Goal: Task Accomplishment & Management: Use online tool/utility

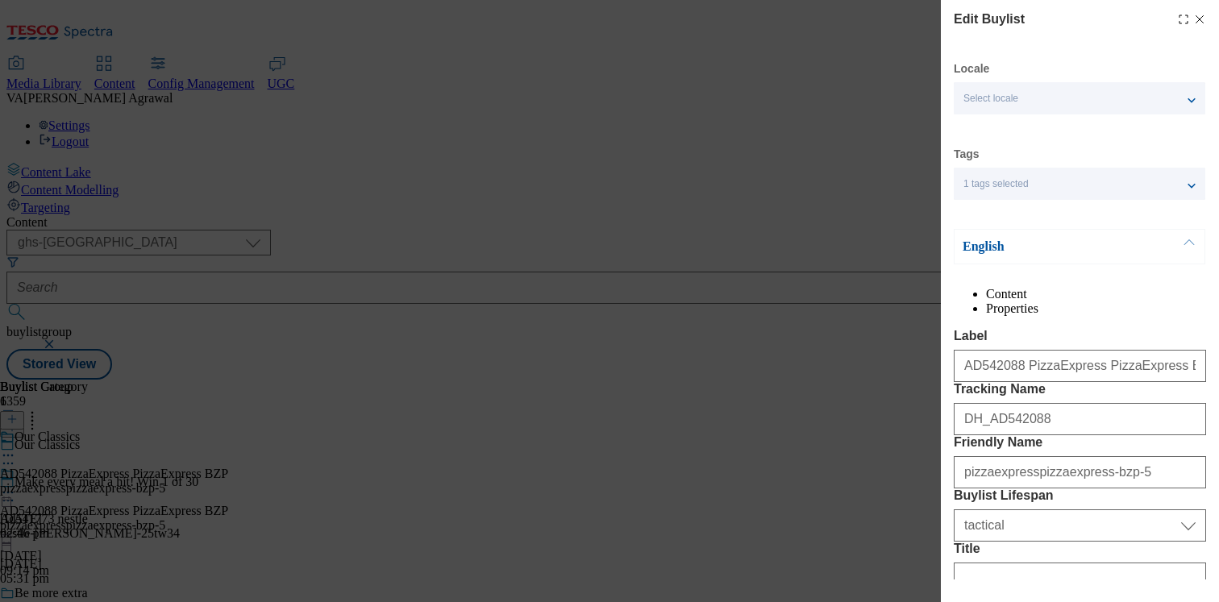
select select "ghs-[GEOGRAPHIC_DATA]"
select select "tactical"
select select "dunnhumby"
select select "Banner"
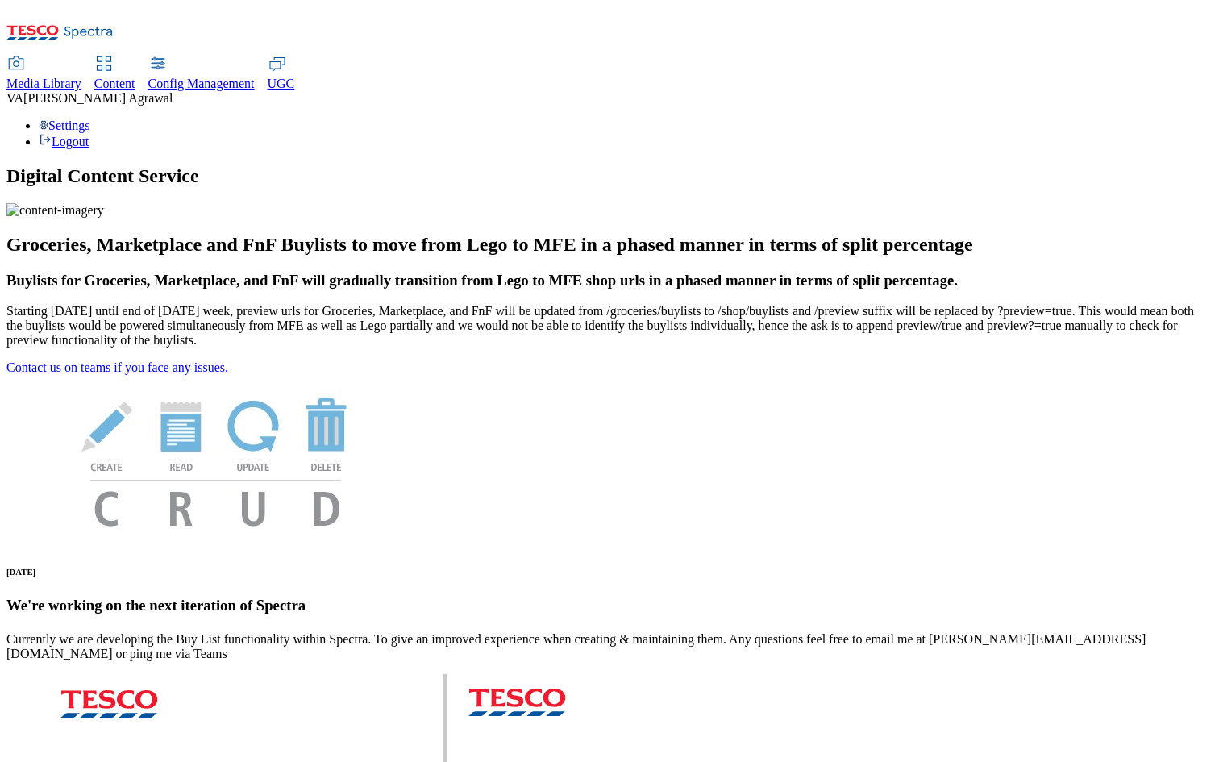
click at [135, 77] on span "Content" at bounding box center [114, 84] width 41 height 14
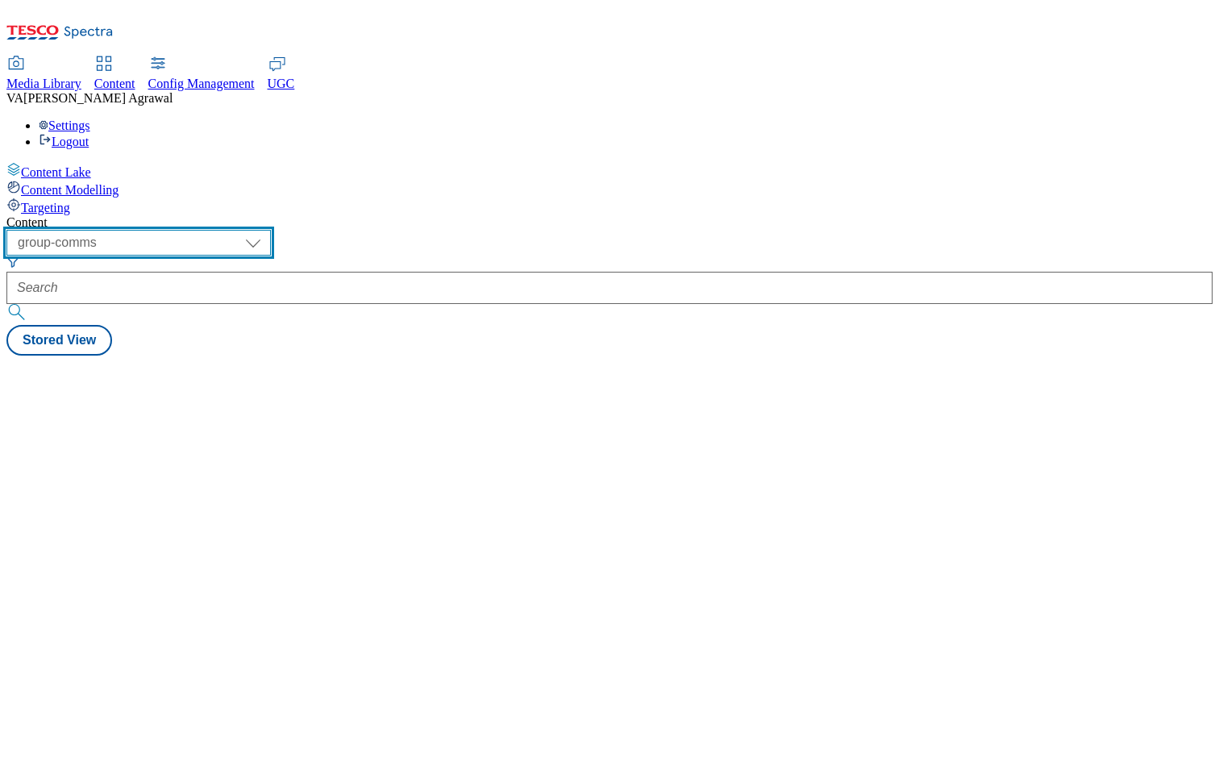
click at [271, 230] on select "dotcom-cz dotcom-hu dotcom-sk fnf-uk ghs-roi ghs-uk group-comms ighs-cz ighs-hu…" at bounding box center [138, 243] width 264 height 26
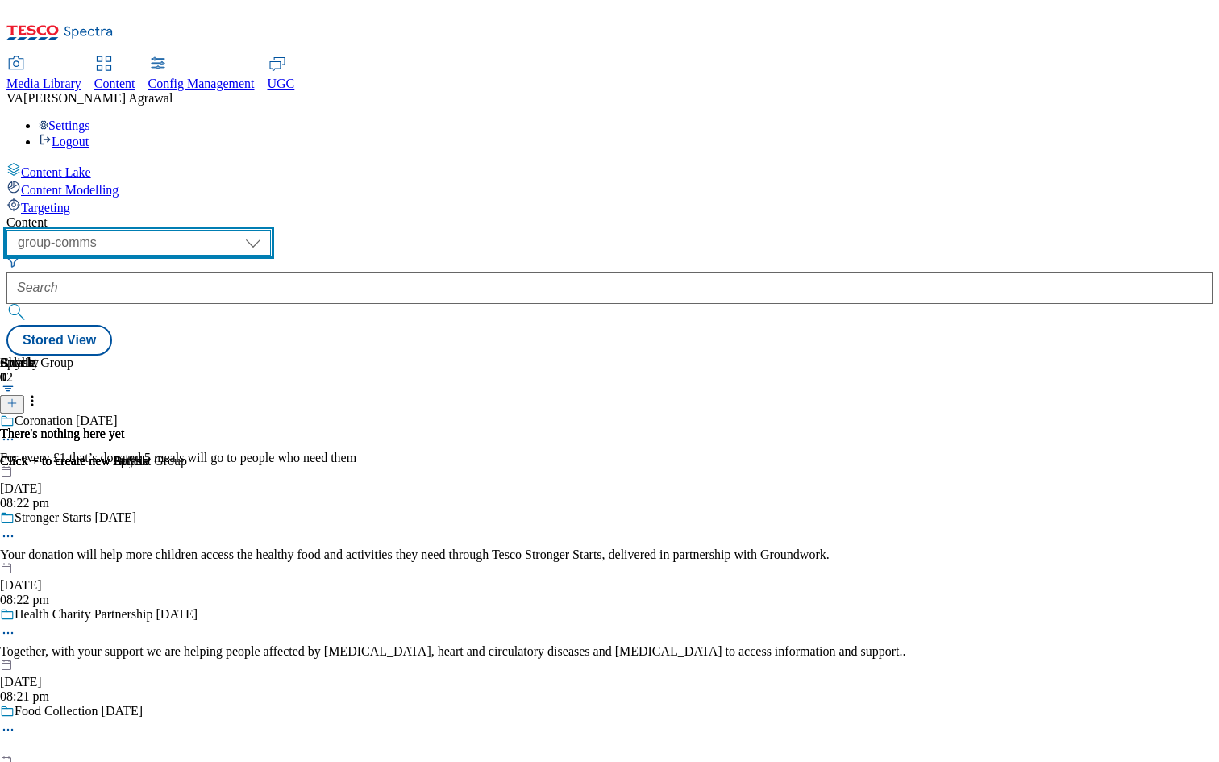
select select "ghs-uk"
click at [210, 230] on select "dotcom-cz dotcom-hu dotcom-sk fnf-uk ghs-roi ghs-uk group-comms ighs-cz ighs-hu…" at bounding box center [138, 243] width 264 height 26
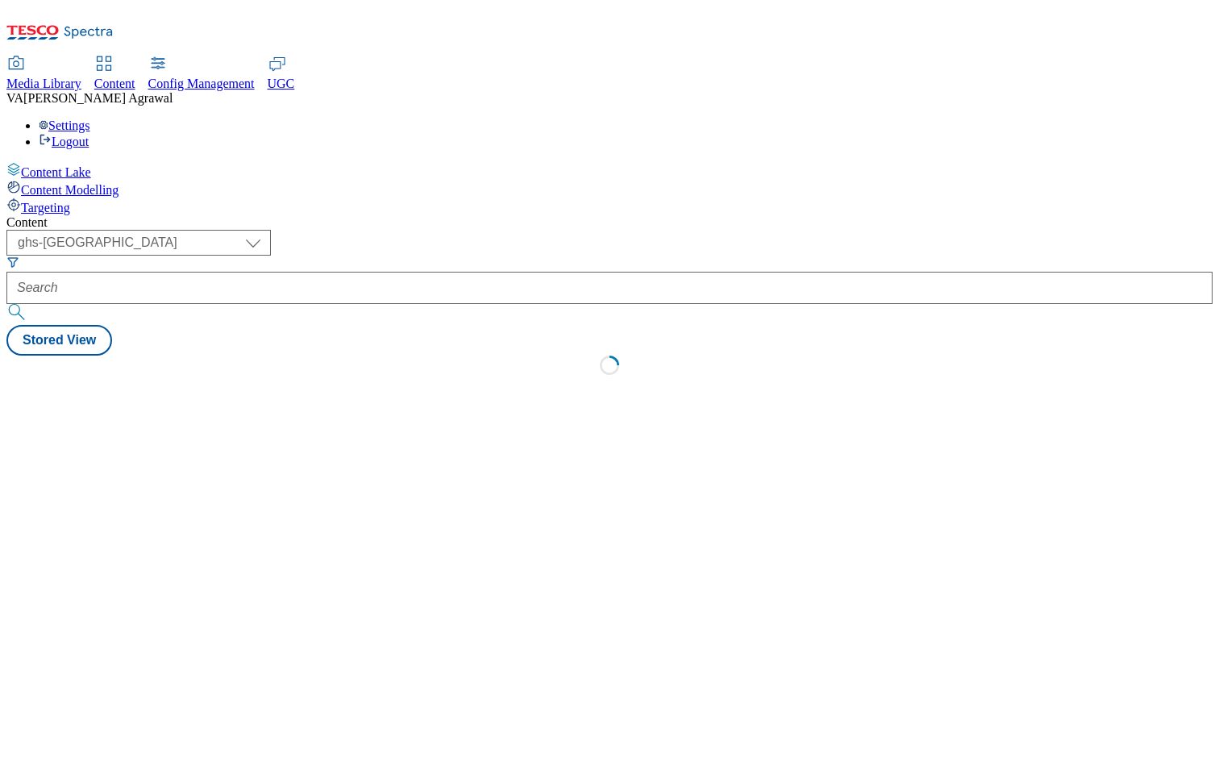
click at [423, 272] on div at bounding box center [609, 288] width 1206 height 32
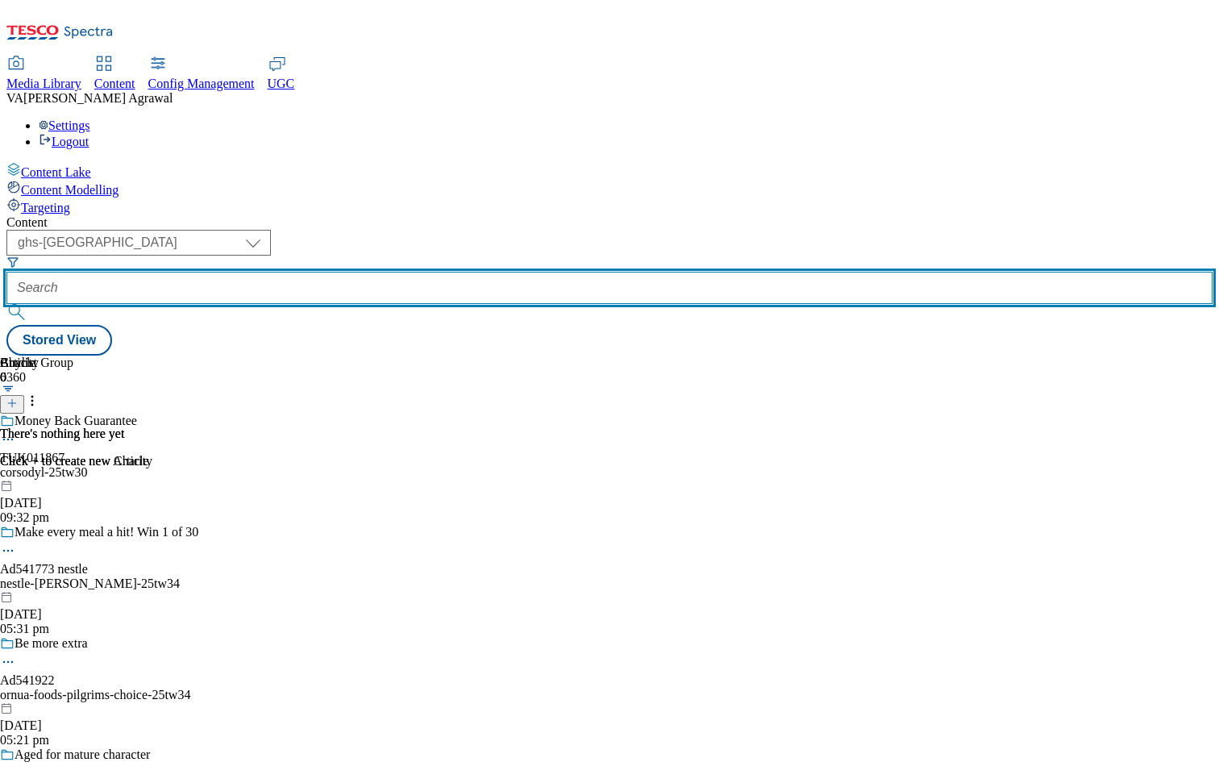
click at [439, 272] on input "text" at bounding box center [609, 288] width 1206 height 32
paste input "pizzaexpresspizzaexpress-bzp-5"
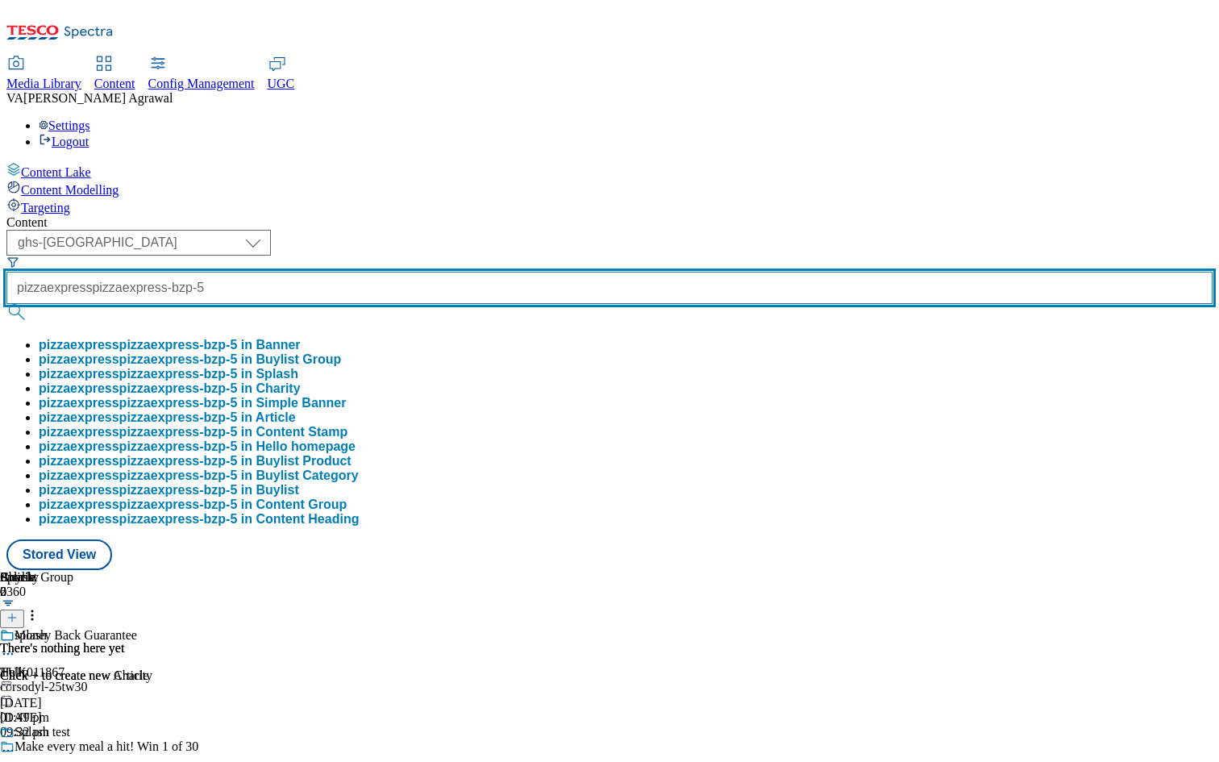
scroll to position [0, 44]
type input "pizzaexpresspizzaexpress-bzp-5"
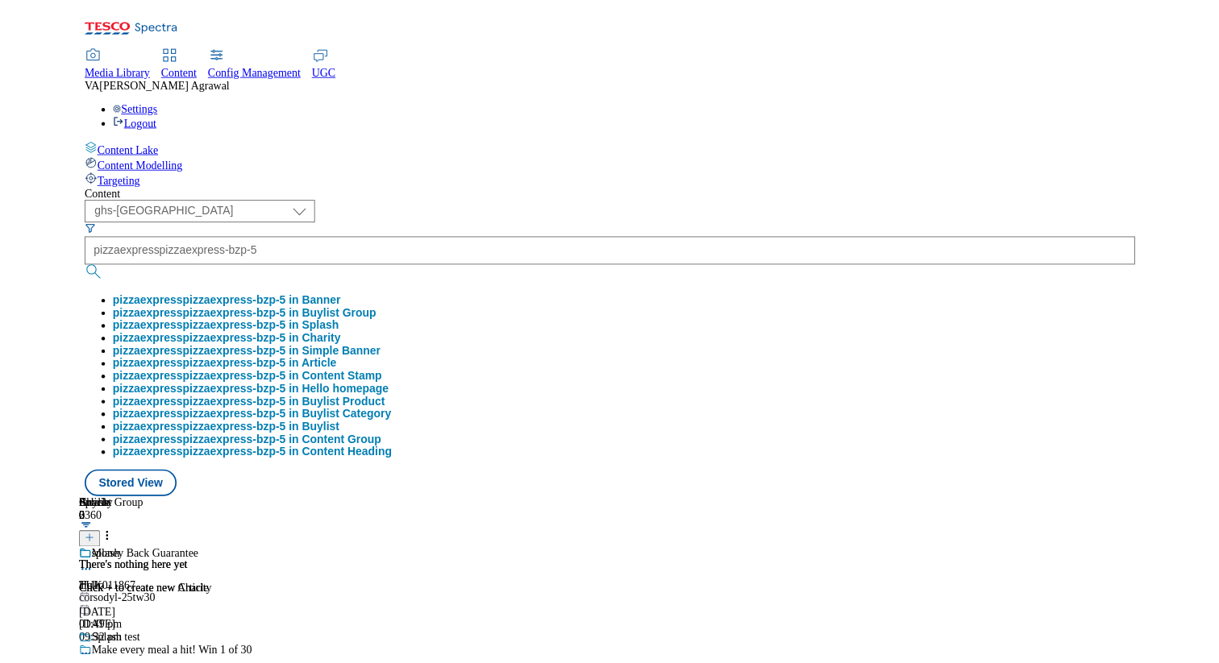
scroll to position [0, 0]
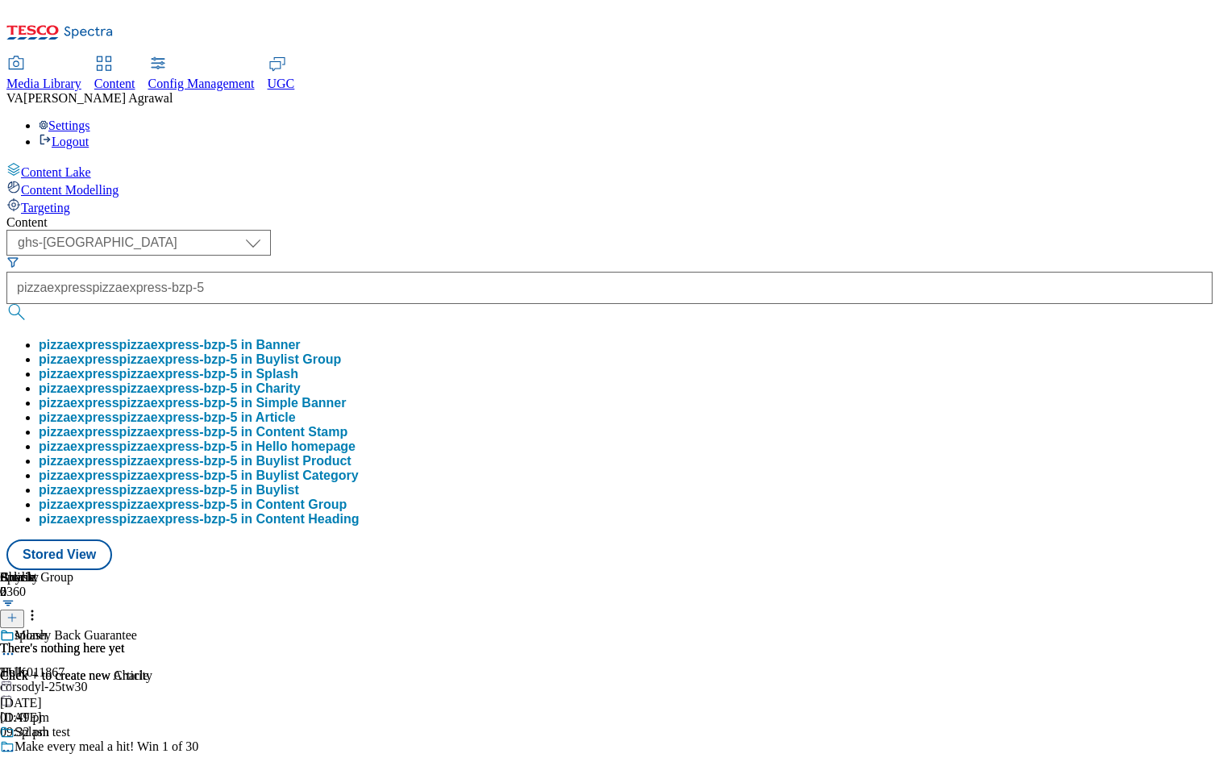
click at [299, 497] on button "pizzaexpresspizzaexpress-bzp-5 in Buylist" at bounding box center [169, 490] width 260 height 15
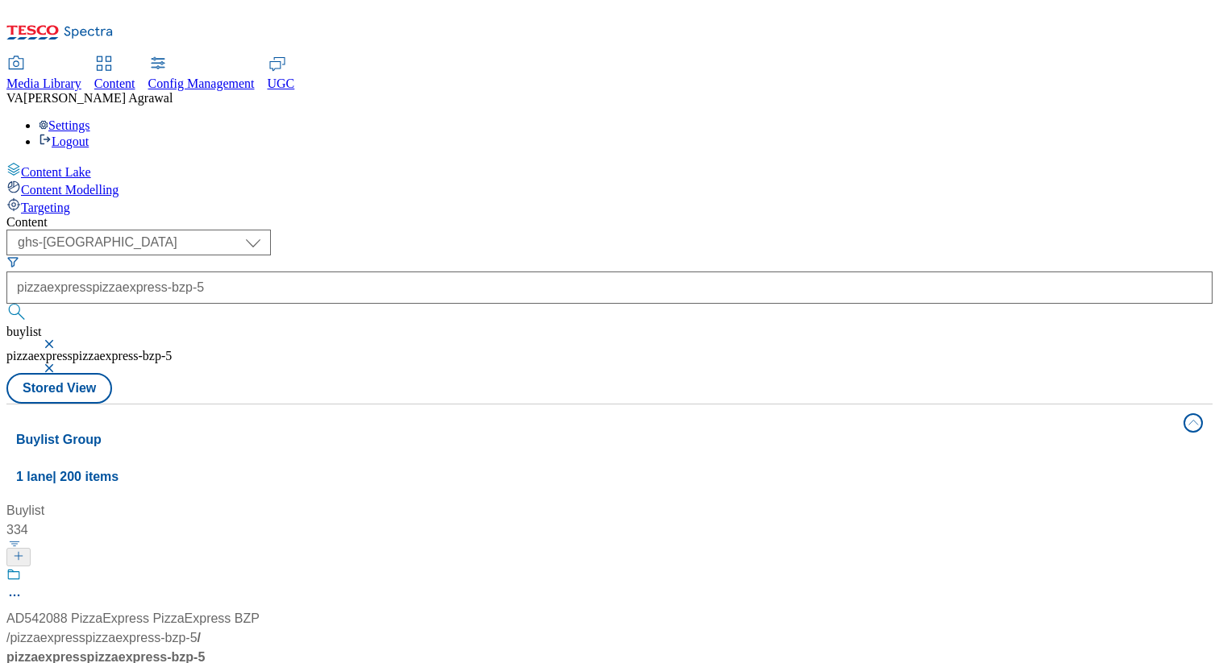
click at [208, 629] on div "/ pizzaexpresspizzaexpress-bzp-5 / pizzaexpresspizzaexpress-bzp-5" at bounding box center [107, 648] width 202 height 39
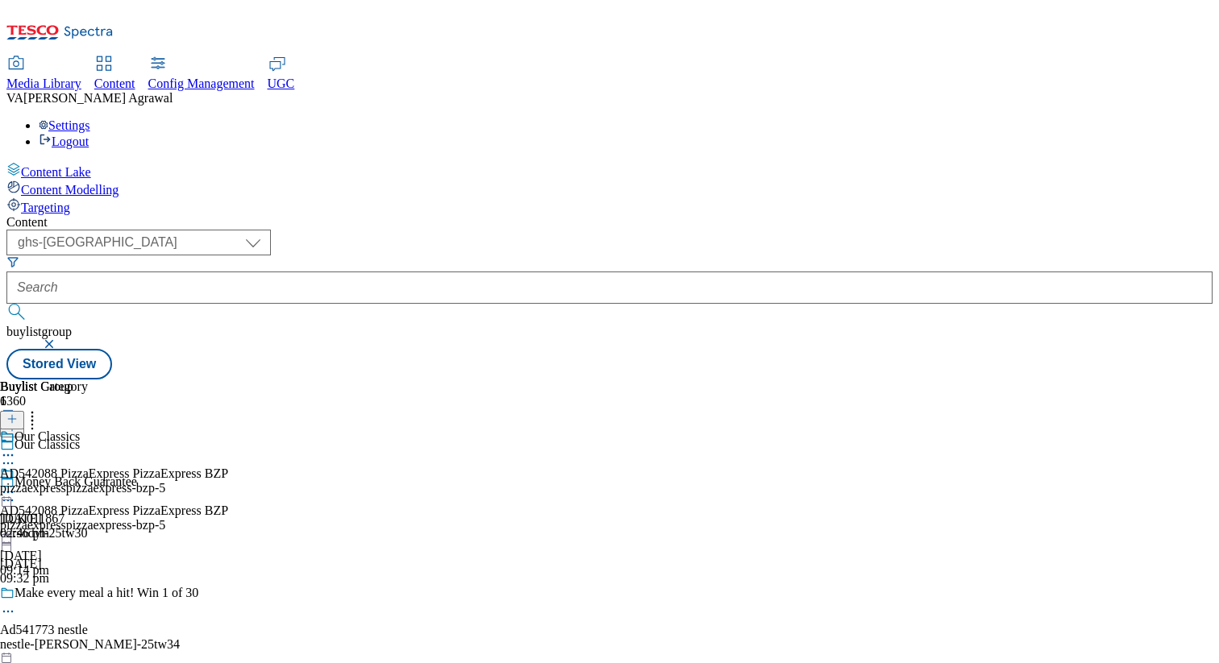
click at [10, 492] on circle at bounding box center [8, 493] width 2 height 2
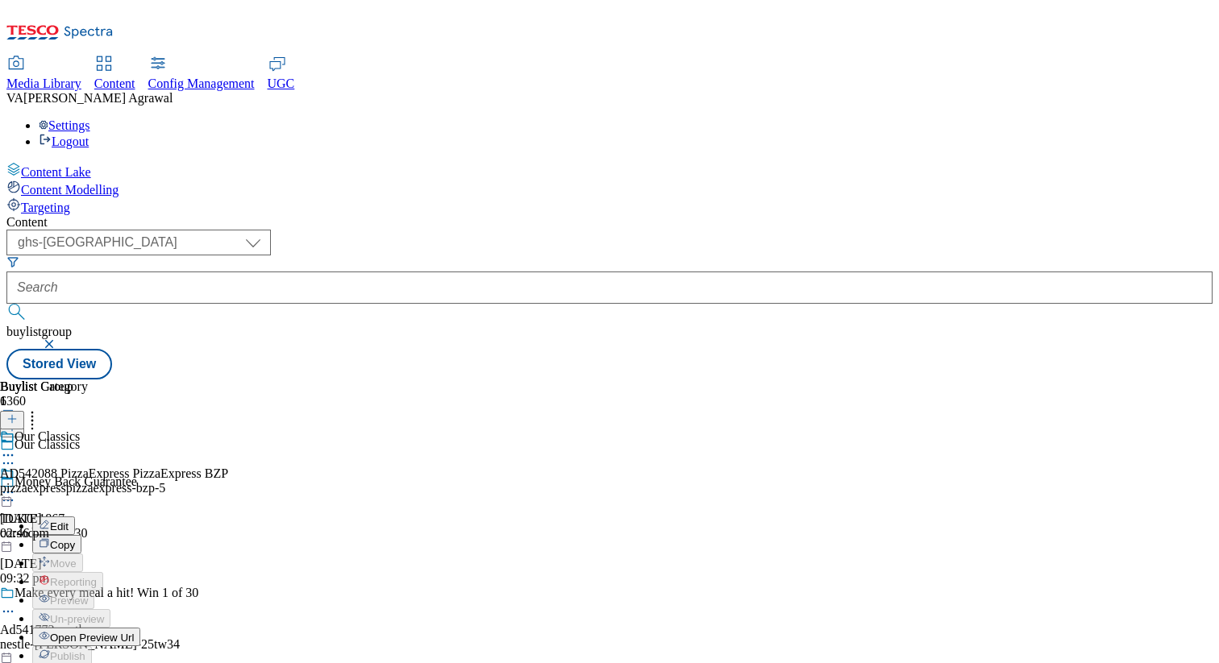
click at [75, 517] on button "Edit" at bounding box center [53, 526] width 43 height 19
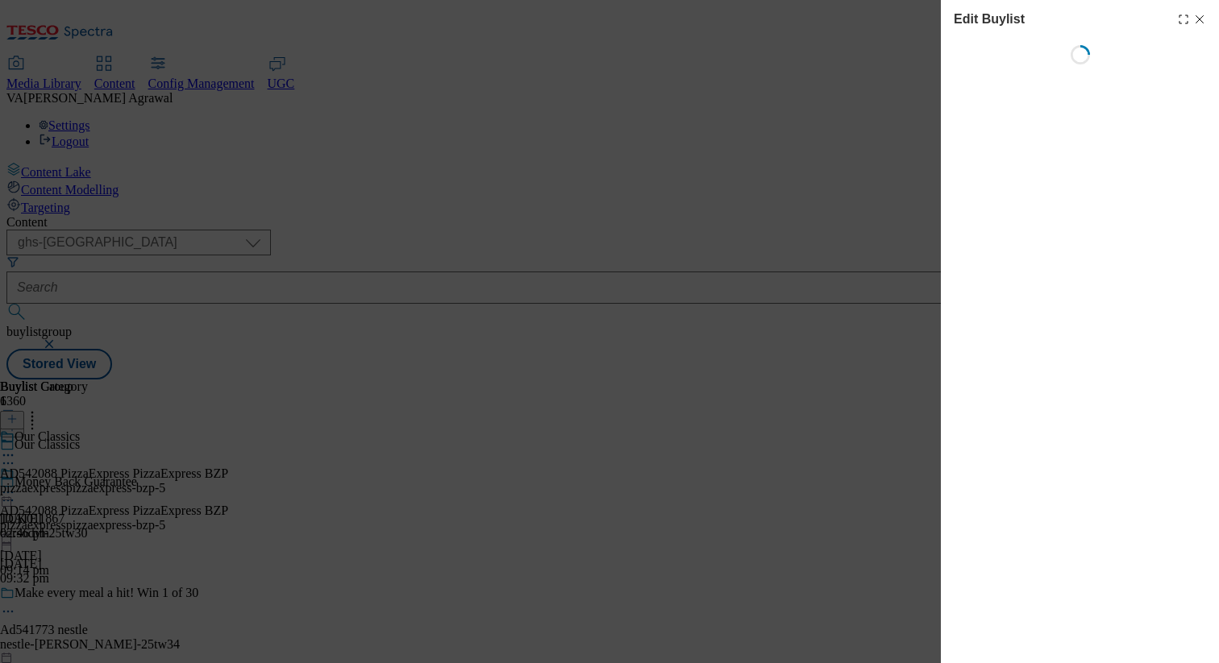
select select "tactical"
select select "dunnhumby"
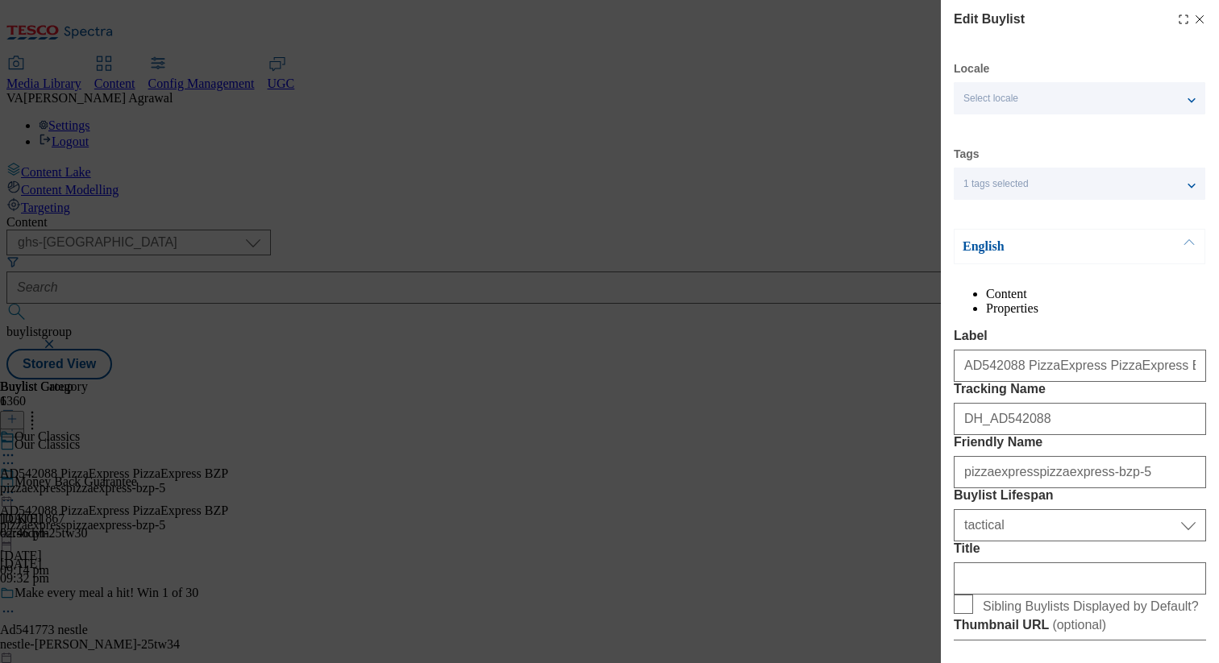
select select "Banner"
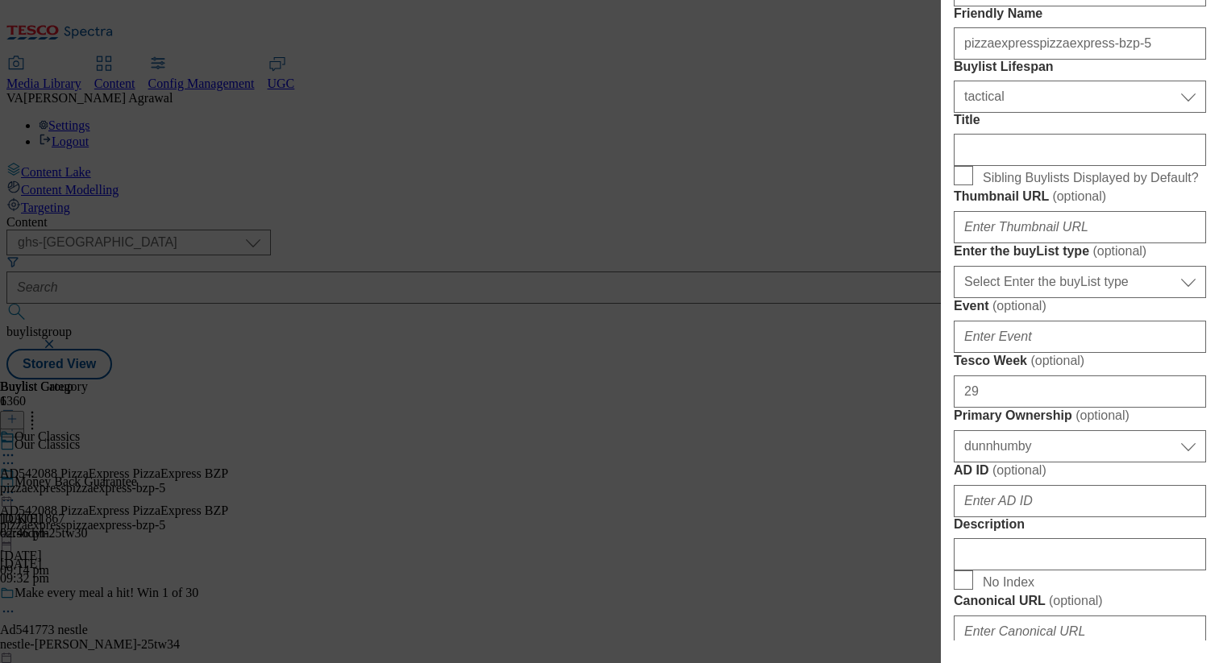
scroll to position [447, 0]
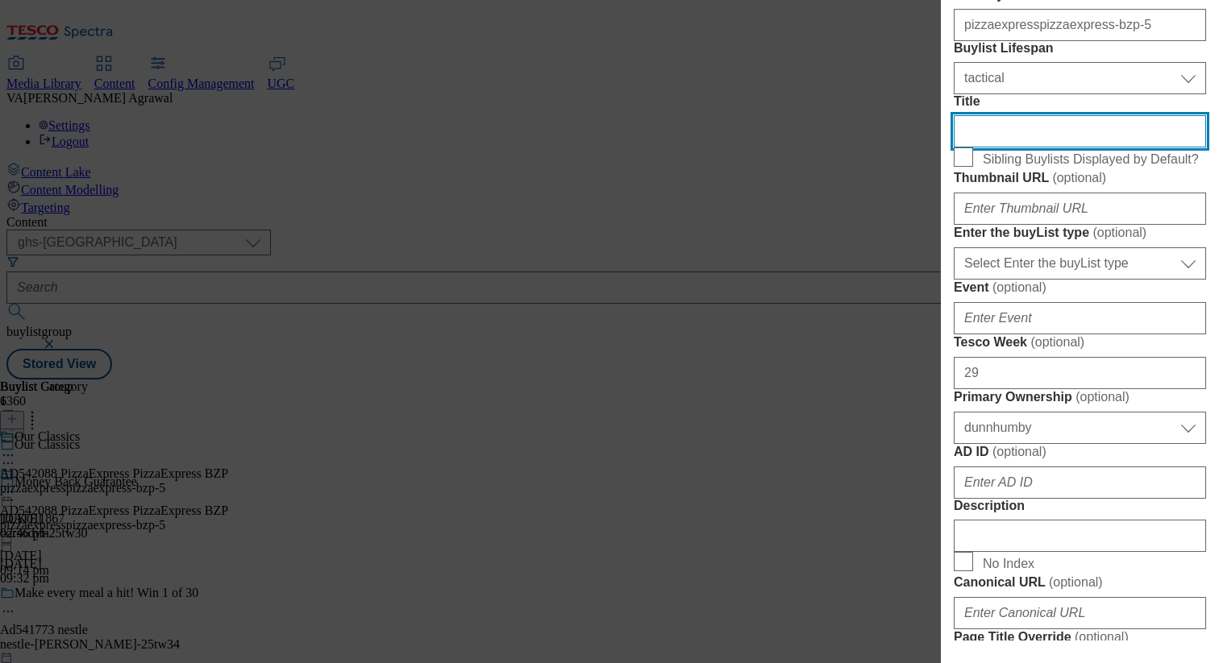
click at [1016, 148] on input "Title" at bounding box center [1080, 131] width 252 height 32
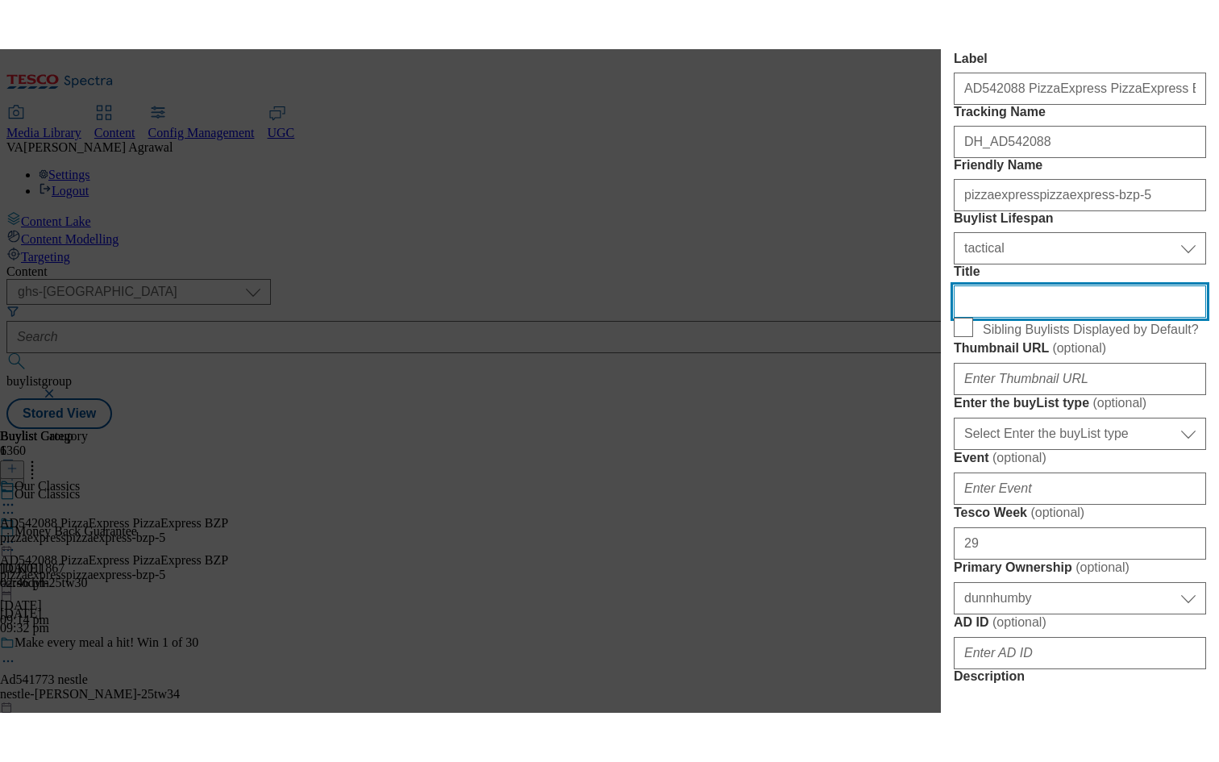
scroll to position [0, 0]
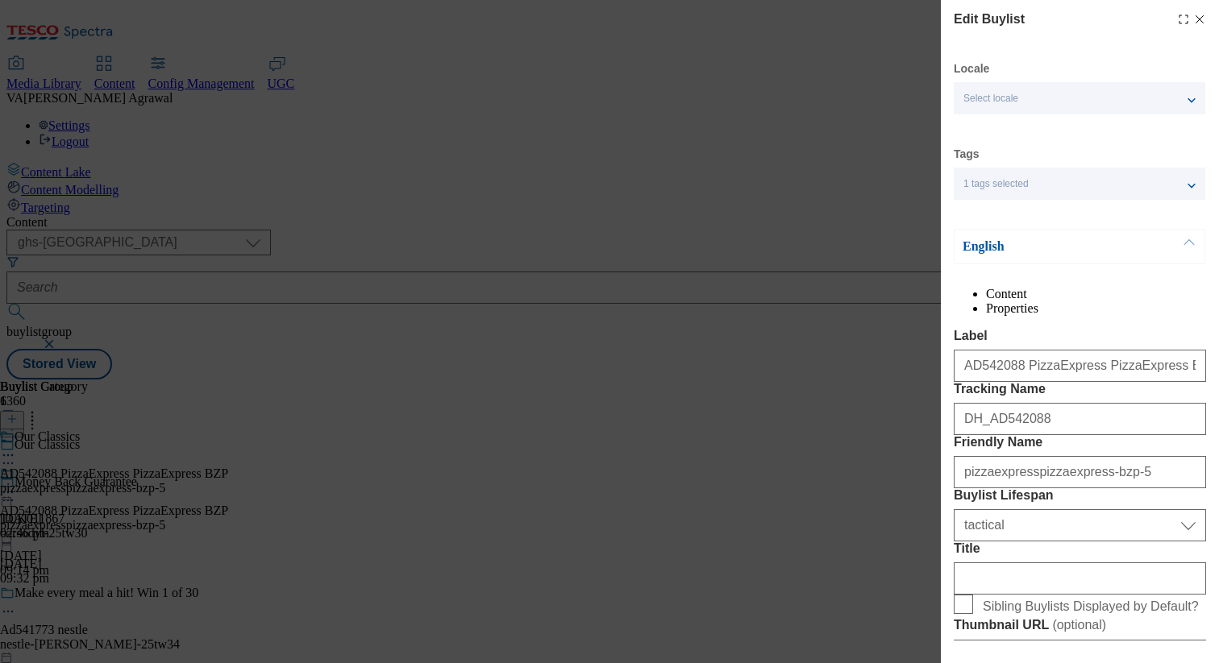
click at [1199, 20] on line "Modal" at bounding box center [1199, 19] width 7 height 7
select select "tactical"
select select "dunnhumby"
select select "Banner"
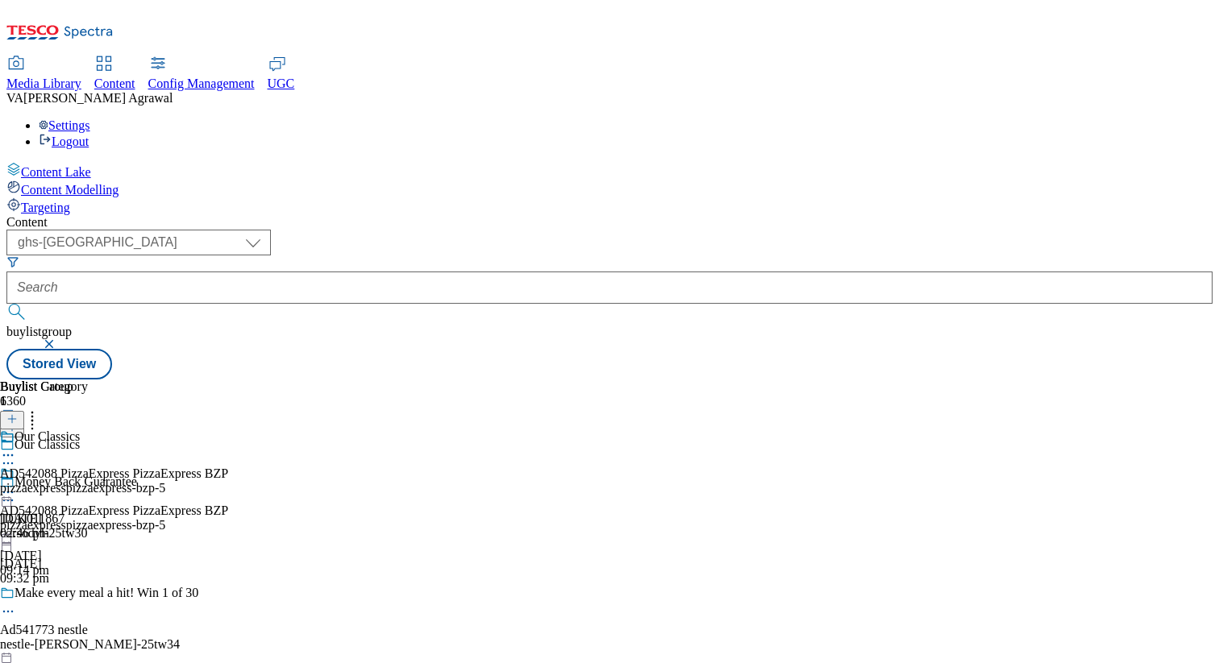
click at [905, 215] on div "Content ( optional ) dotcom-cz dotcom-hu dotcom-sk fnf-uk ghs-roi ghs-uk group-…" at bounding box center [609, 297] width 1206 height 164
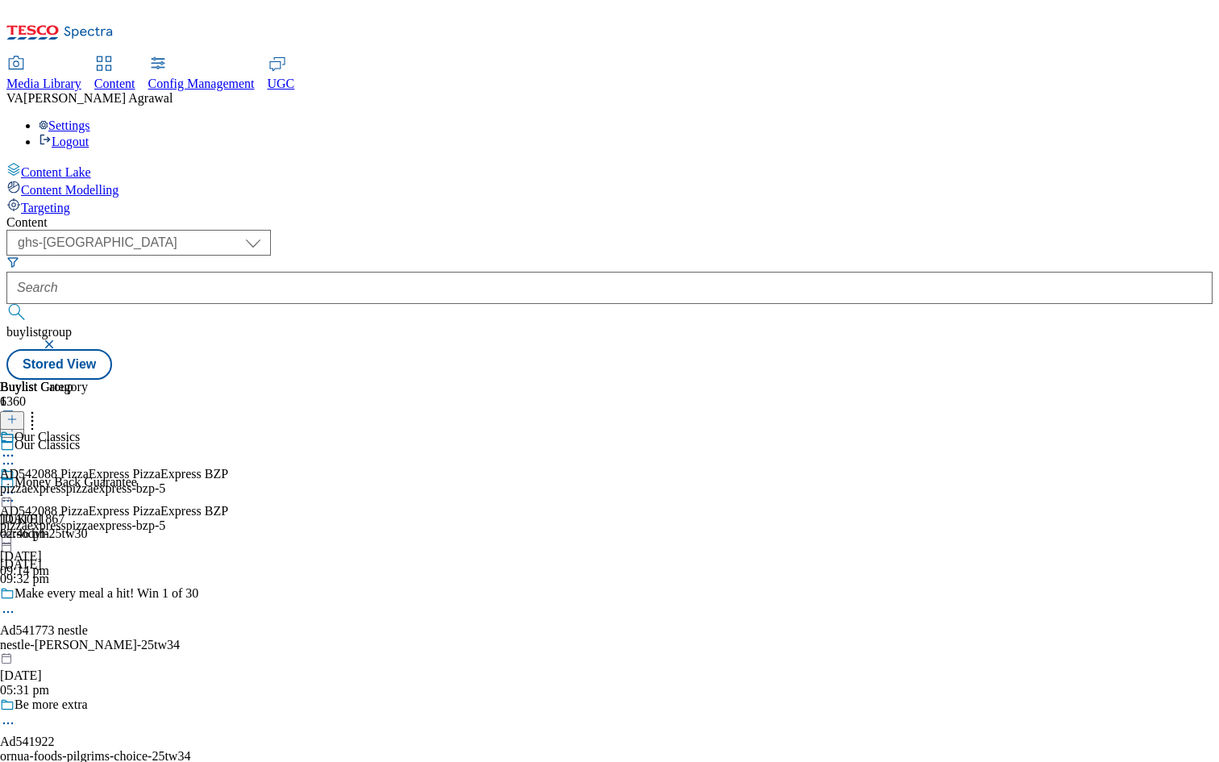
click at [228, 380] on header "Buylist Category 1" at bounding box center [114, 405] width 228 height 50
click at [939, 230] on div "( optional ) dotcom-cz dotcom-hu dotcom-sk fnf-uk ghs-roi ghs-uk group-comms ig…" at bounding box center [609, 305] width 1206 height 150
click at [768, 230] on div "( optional ) dotcom-cz dotcom-hu dotcom-sk fnf-uk ghs-roi ghs-uk group-comms ig…" at bounding box center [609, 305] width 1206 height 150
click at [16, 484] on icon at bounding box center [8, 492] width 16 height 16
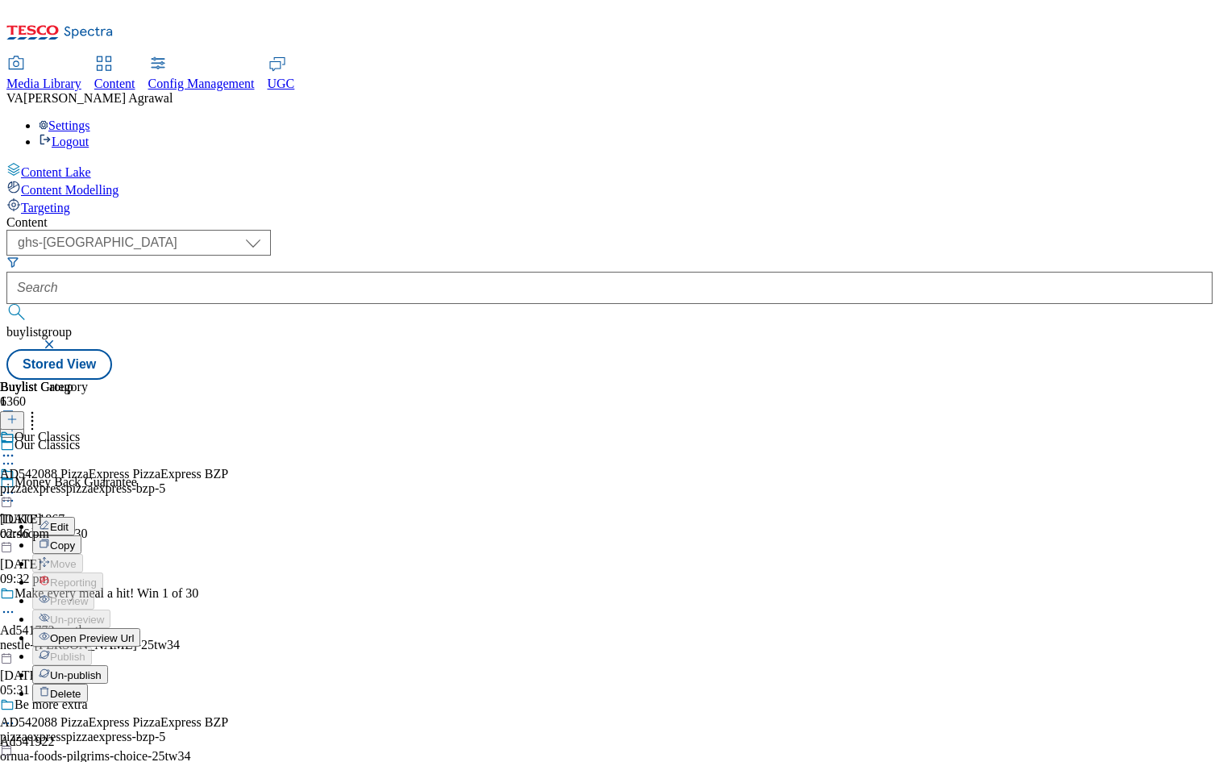
click at [75, 517] on button "Edit" at bounding box center [53, 526] width 43 height 19
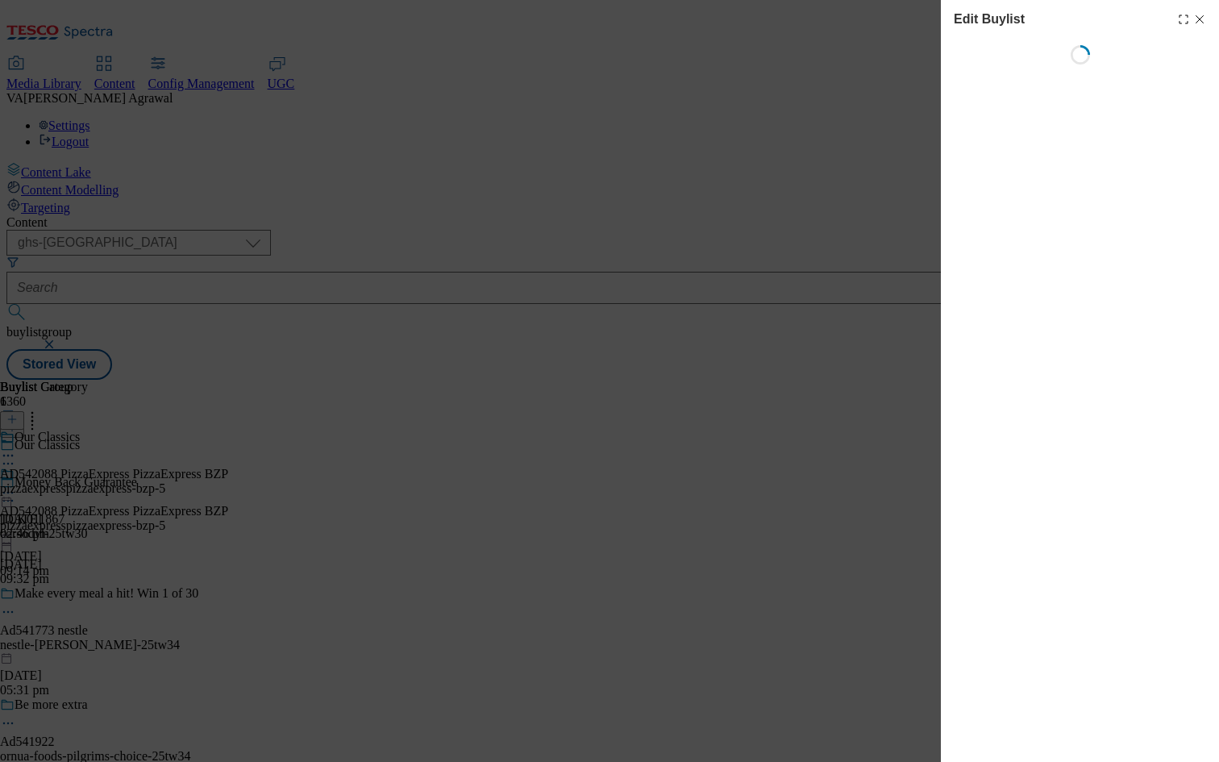
select select "tactical"
select select "dunnhumby"
select select "Banner"
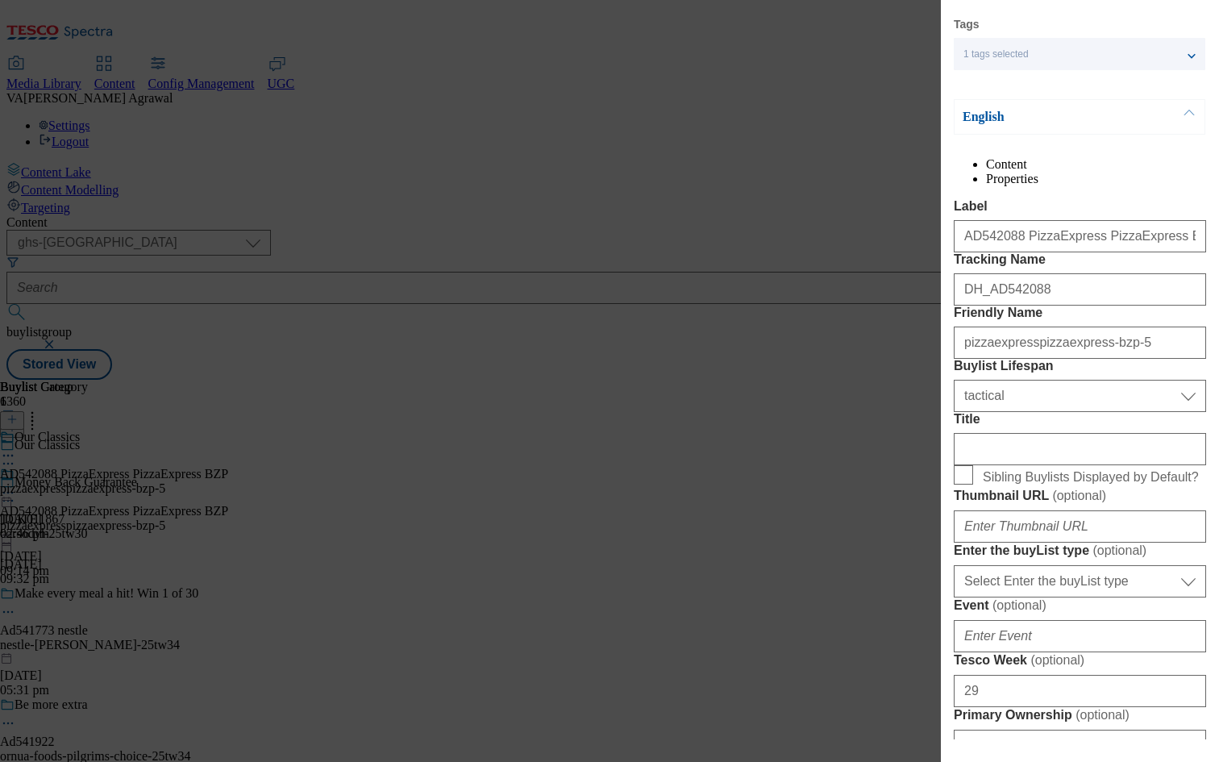
scroll to position [134, 0]
